Goal: Check status: Check status

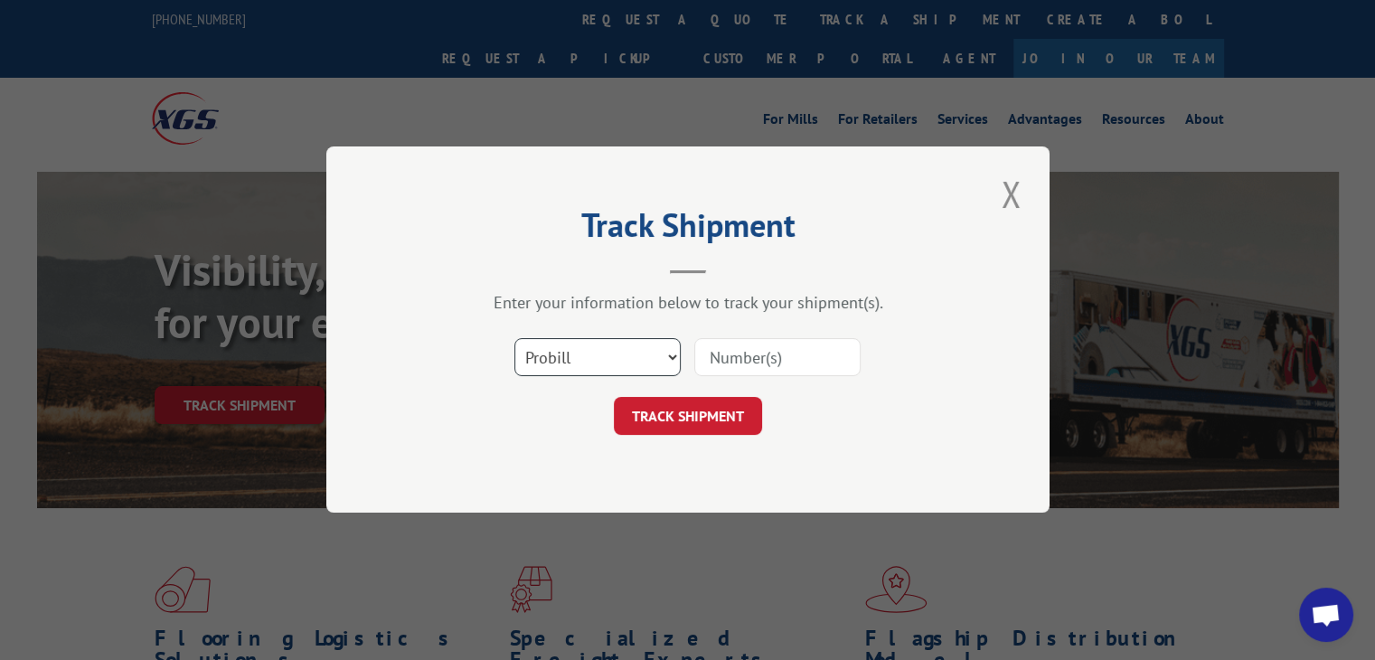
click at [577, 351] on select "Select category... Probill BOL PO" at bounding box center [597, 358] width 166 height 38
select select "po"
click at [514, 339] on select "Select category... Probill BOL PO" at bounding box center [597, 358] width 166 height 38
click at [756, 354] on input at bounding box center [777, 358] width 166 height 38
paste input "57534440"
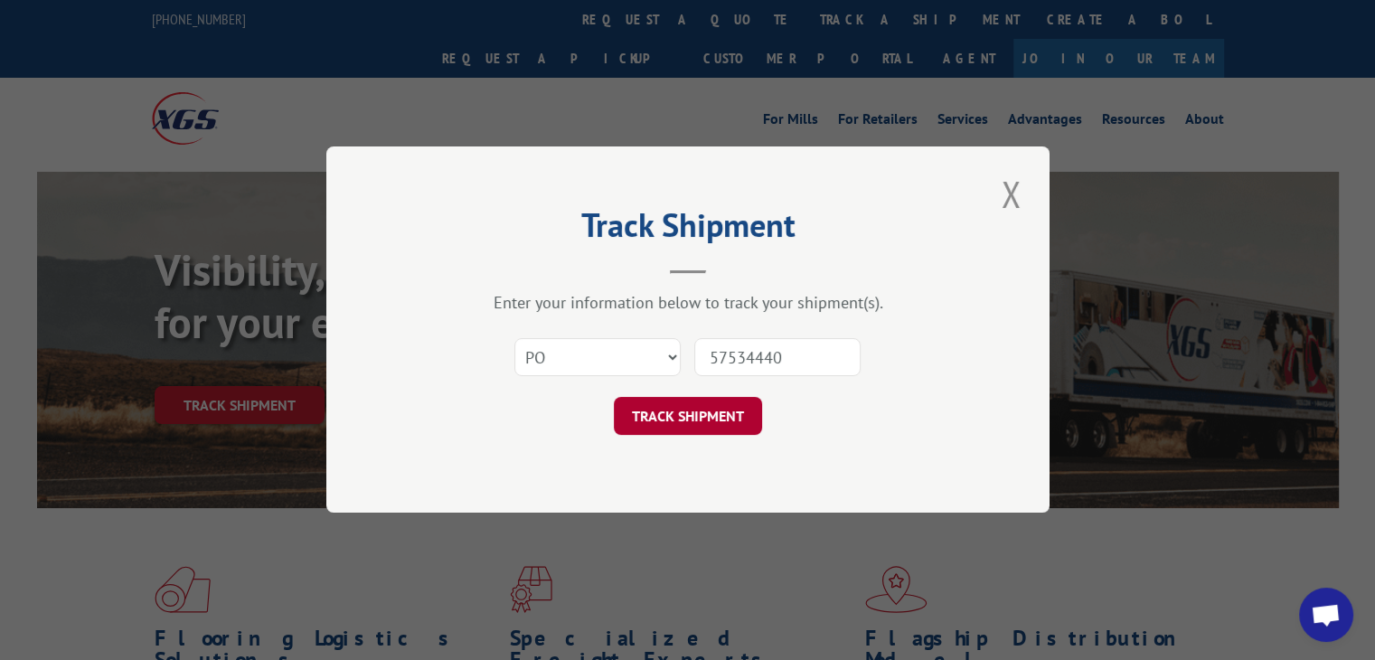
type input "57534440"
click at [702, 417] on button "TRACK SHIPMENT" at bounding box center [688, 417] width 148 height 38
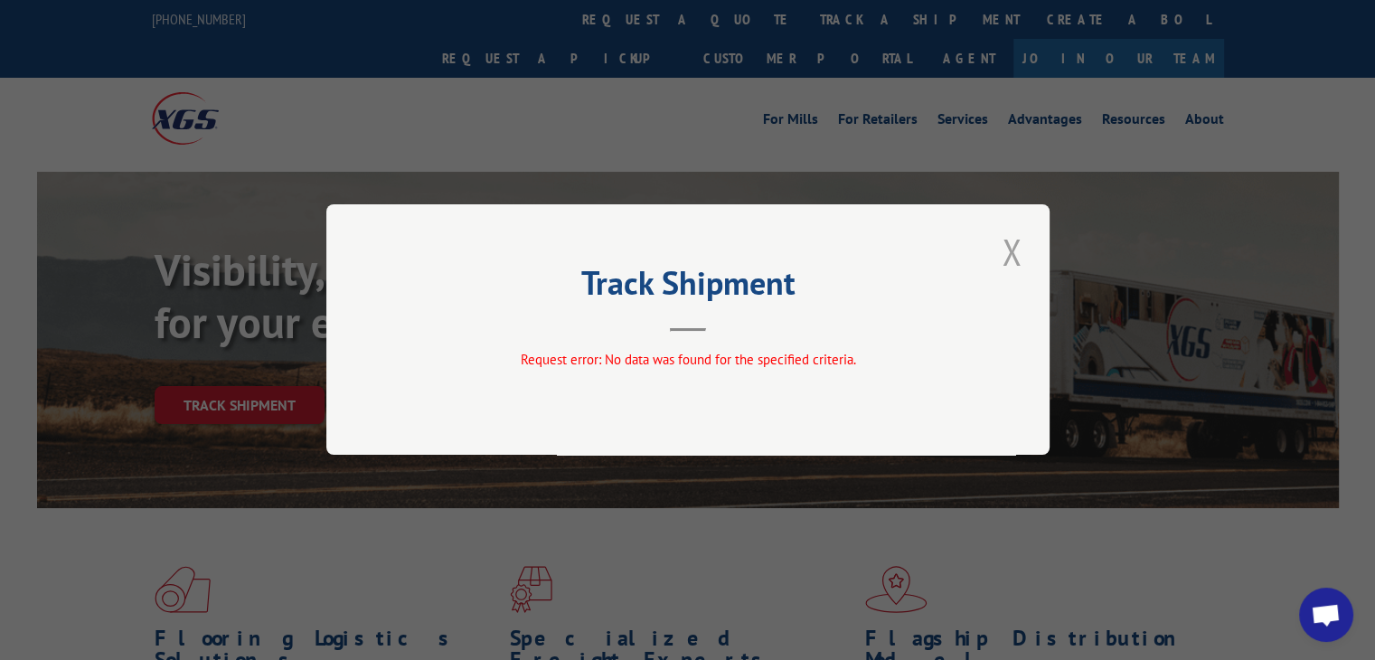
click at [1019, 251] on button "Close modal" at bounding box center [1011, 252] width 31 height 50
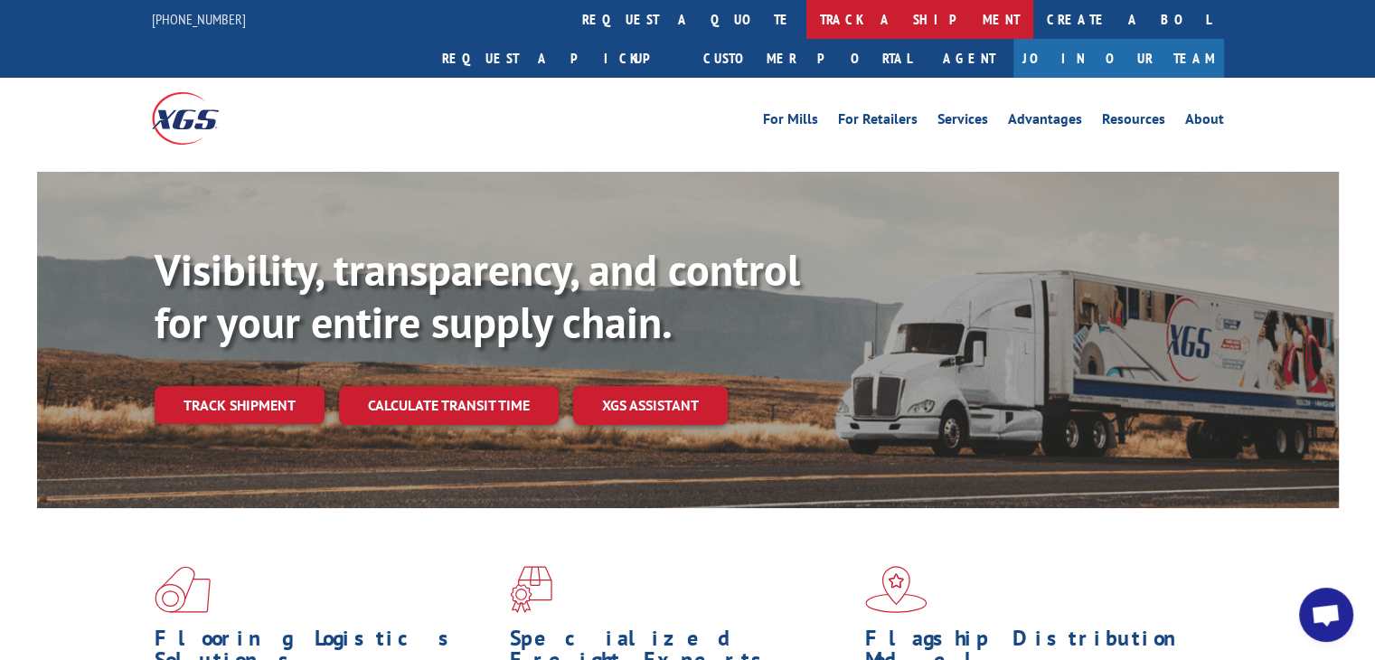
click at [806, 25] on link "track a shipment" at bounding box center [919, 19] width 227 height 39
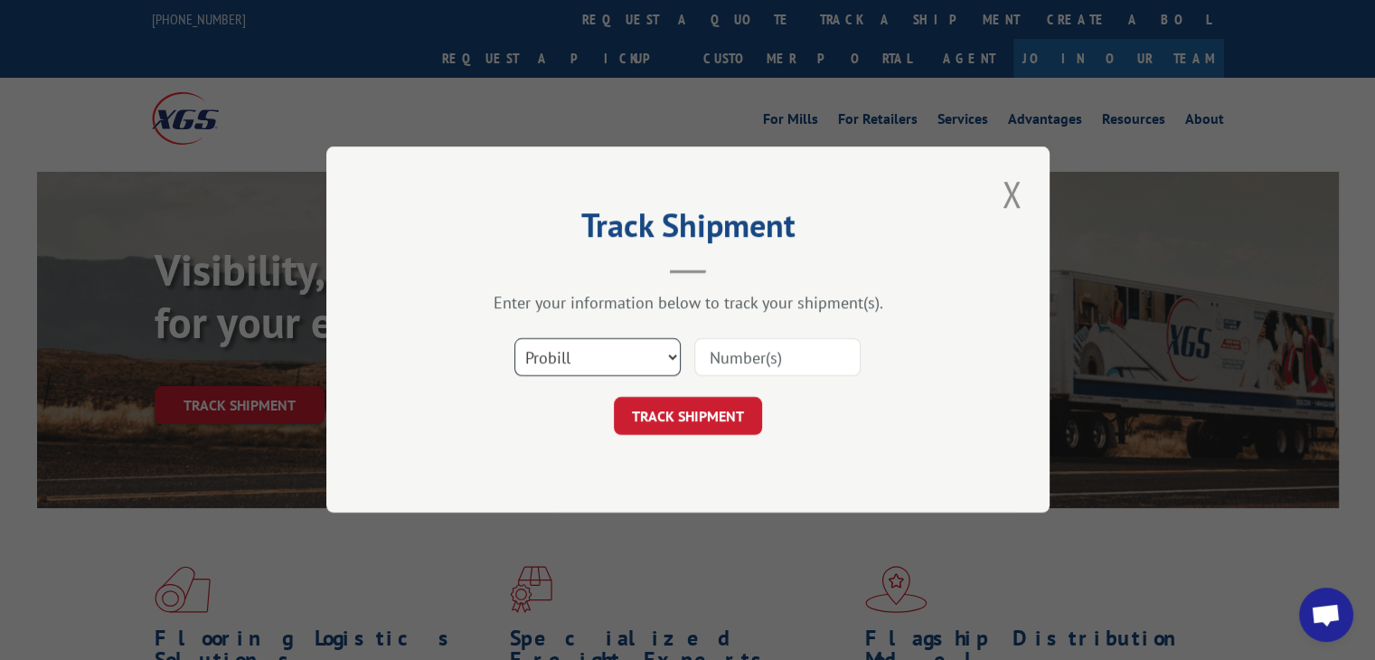
click at [594, 358] on select "Select category... Probill BOL PO" at bounding box center [597, 358] width 166 height 38
select select "po"
click at [514, 339] on select "Select category... Probill BOL PO" at bounding box center [597, 358] width 166 height 38
click at [788, 346] on input at bounding box center [777, 358] width 166 height 38
paste input "57534440"
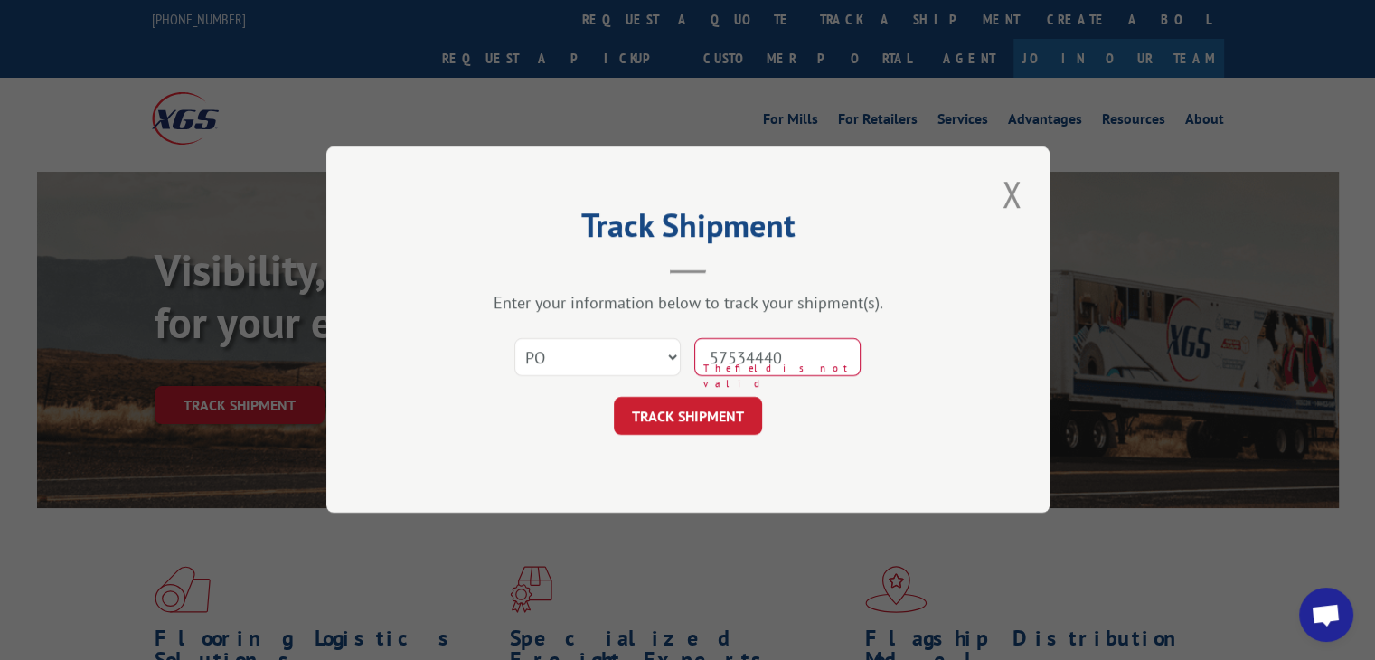
click at [748, 362] on input "57534440" at bounding box center [777, 358] width 166 height 38
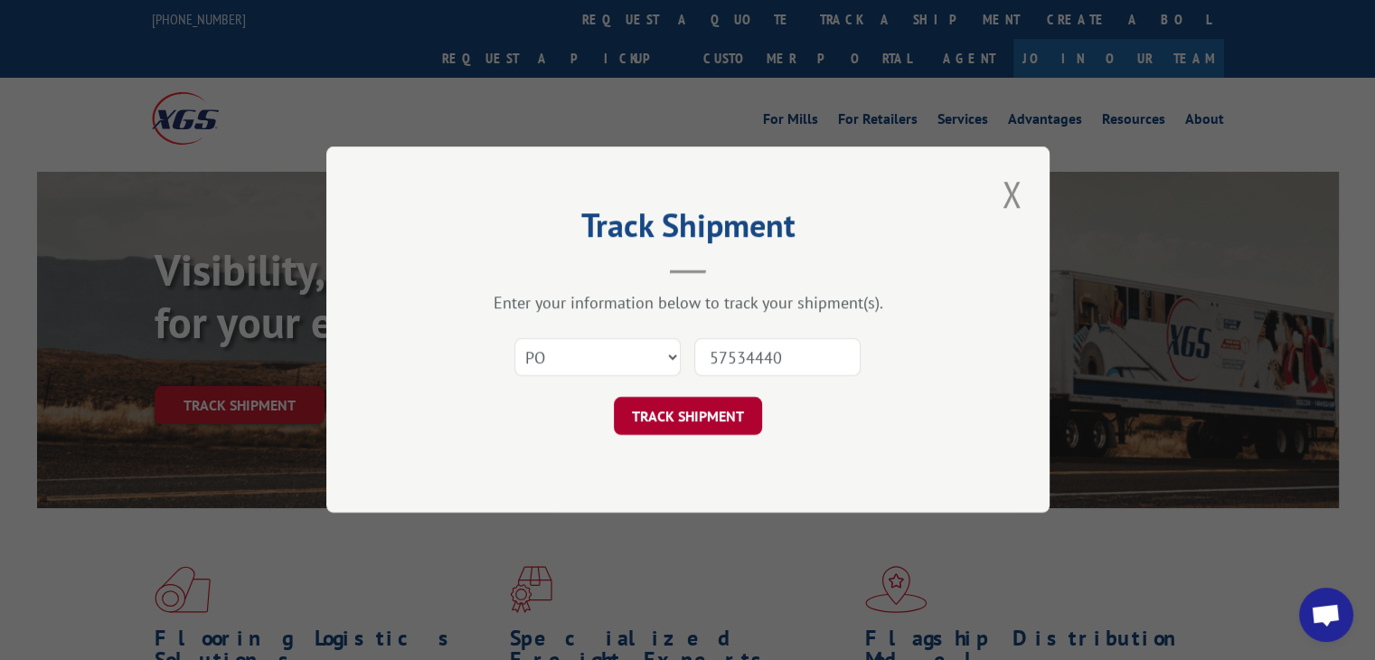
type input "57534440"
click at [739, 413] on button "TRACK SHIPMENT" at bounding box center [688, 417] width 148 height 38
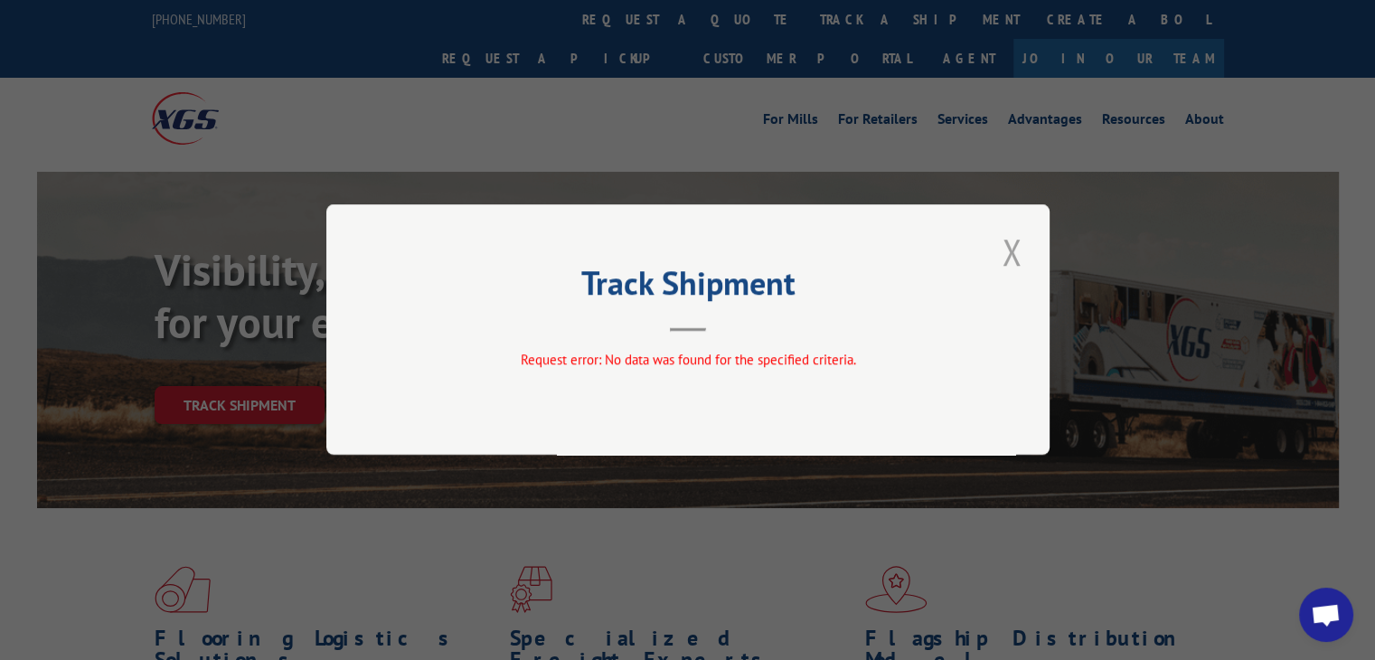
click at [1002, 253] on button "Close modal" at bounding box center [1011, 252] width 31 height 50
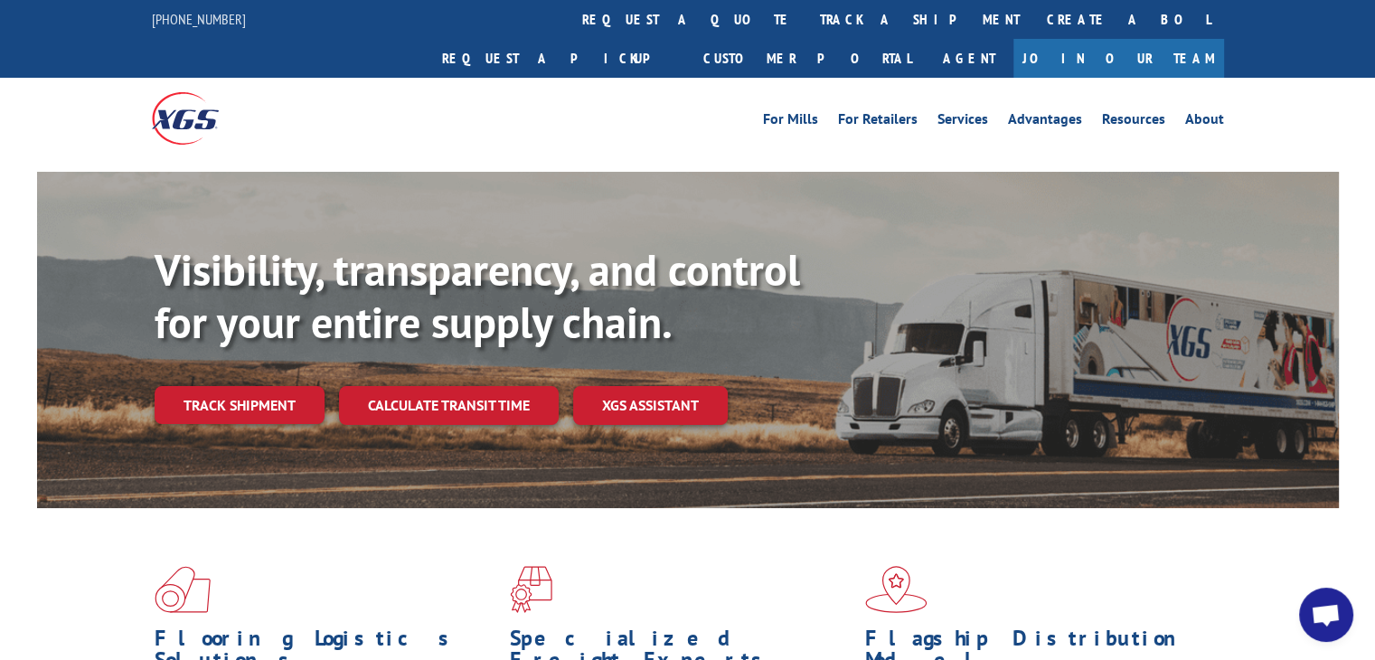
click at [473, 105] on div "For [PERSON_NAME] For Retailers Services Advantages Resources About For [PERSON…" at bounding box center [822, 118] width 805 height 27
